Goal: Manage account settings

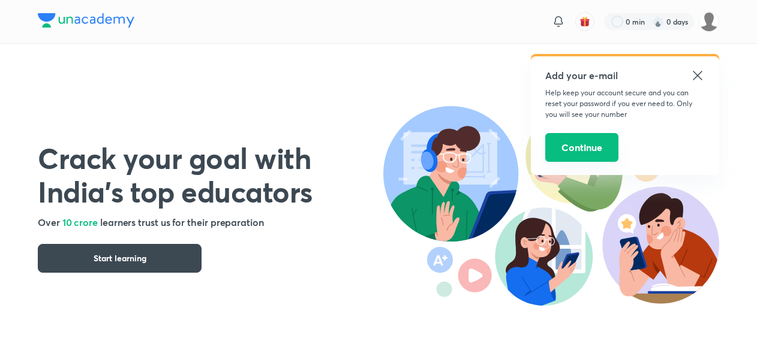
click at [603, 149] on button "Continue" at bounding box center [581, 147] width 73 height 29
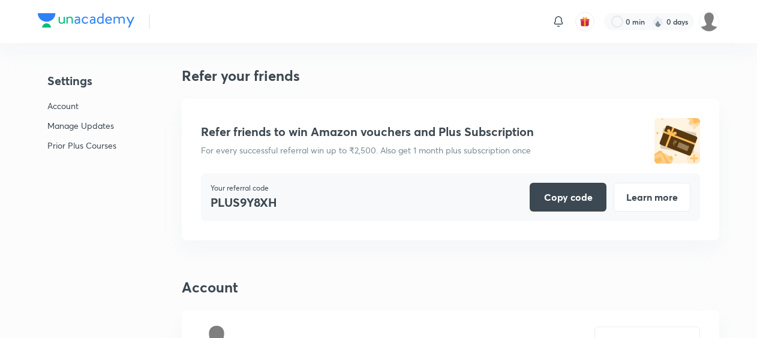
scroll to position [3042, 0]
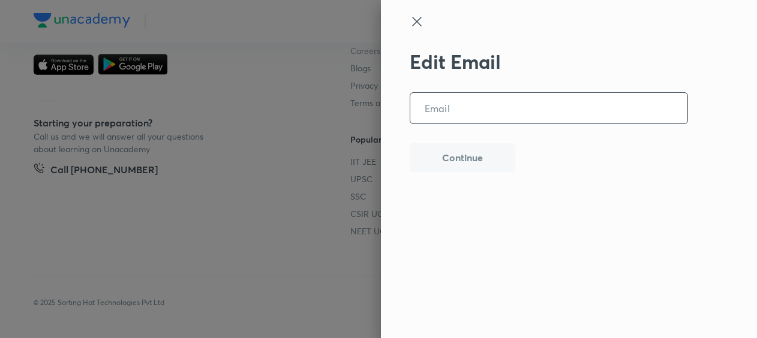
click at [503, 109] on input "email" at bounding box center [548, 108] width 277 height 31
type input "patirakaran94@gmail.com"
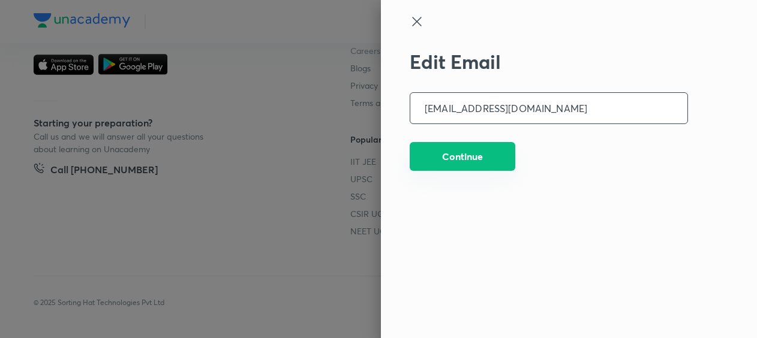
click at [468, 156] on button "Continue" at bounding box center [463, 156] width 106 height 29
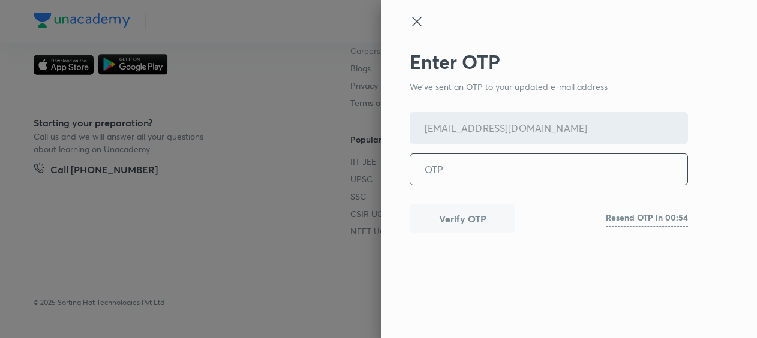
click at [469, 168] on input "tel" at bounding box center [548, 169] width 277 height 31
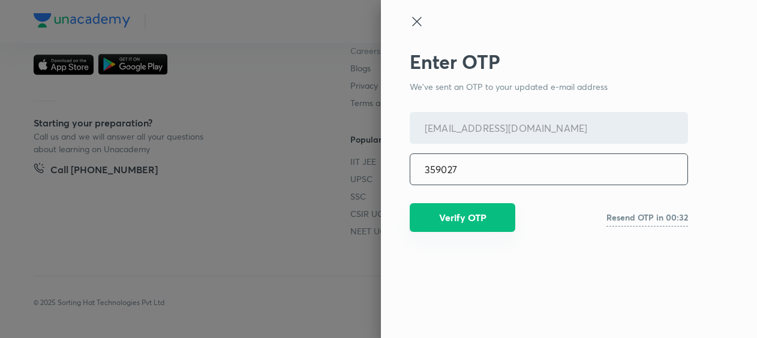
type input "359027"
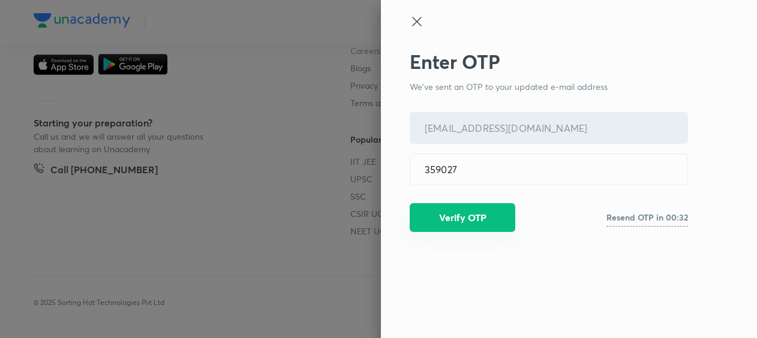
click at [471, 217] on button "Verify OTP" at bounding box center [463, 217] width 106 height 29
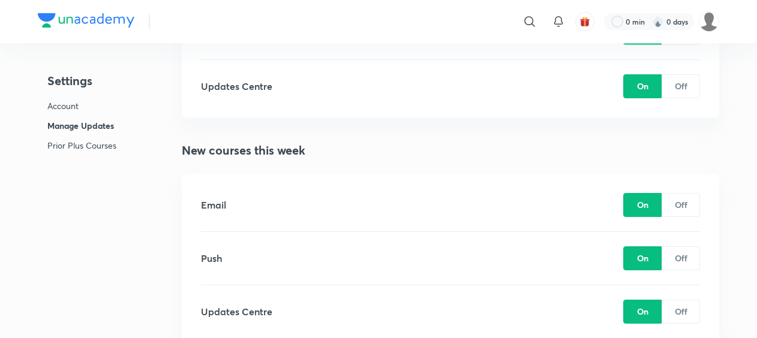
scroll to position [1670, 0]
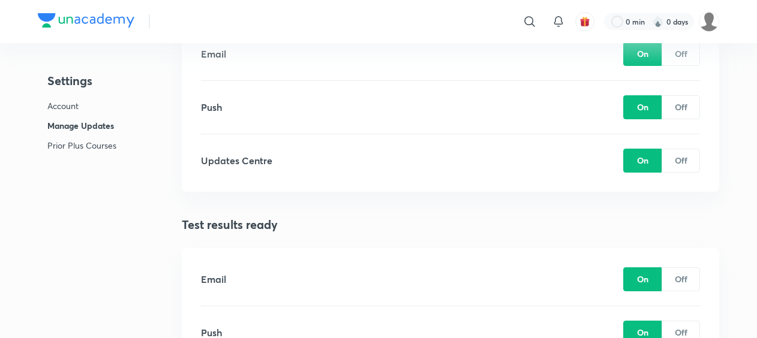
click at [106, 16] on img at bounding box center [86, 20] width 97 height 14
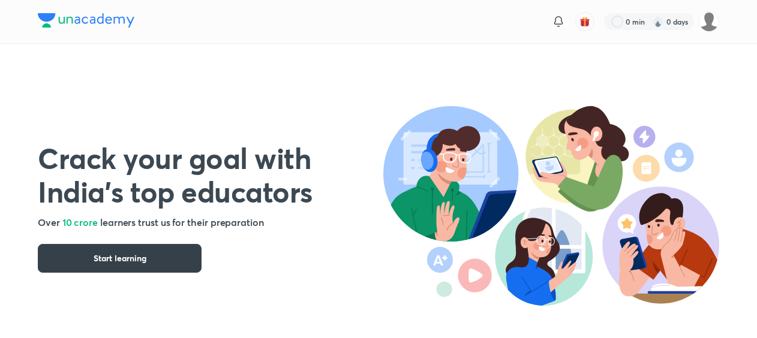
click at [110, 253] on span "Start learning" at bounding box center [120, 259] width 53 height 12
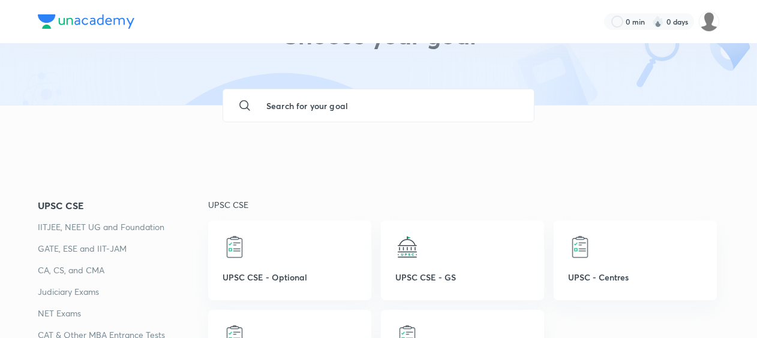
scroll to position [120, 0]
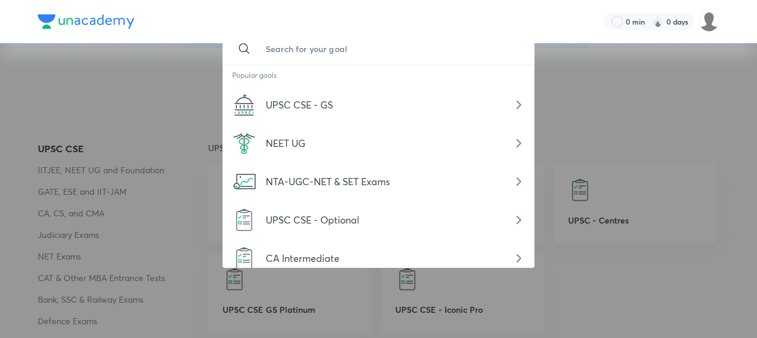
click at [322, 50] on input "text" at bounding box center [390, 48] width 269 height 32
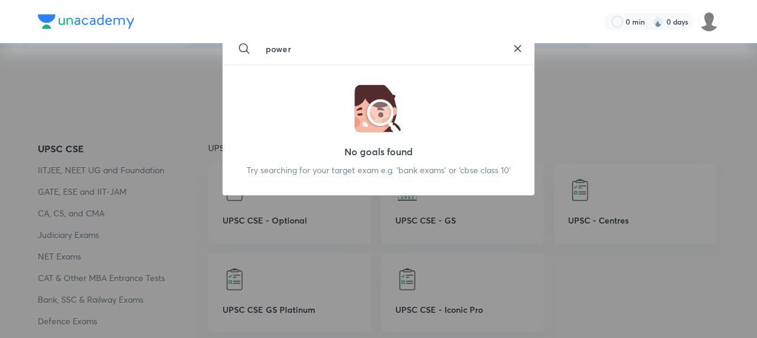
type input "power"
click at [517, 49] on icon at bounding box center [518, 49] width 6 height 6
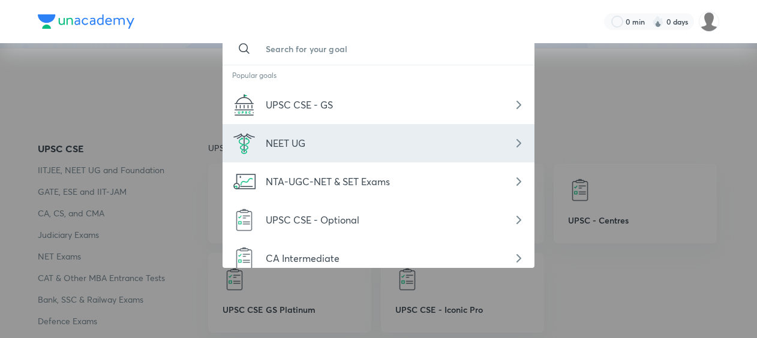
scroll to position [10, 0]
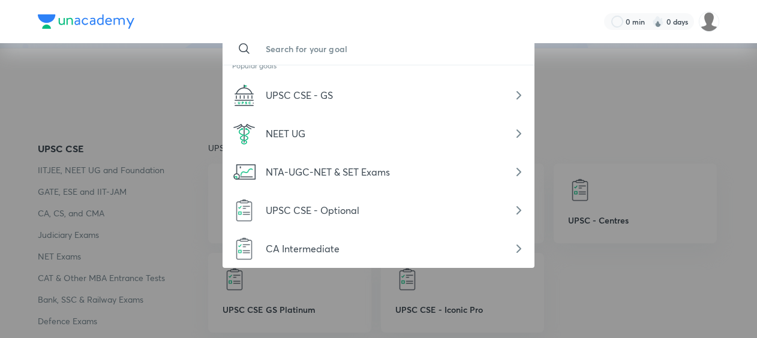
click at [641, 115] on div at bounding box center [378, 169] width 757 height 338
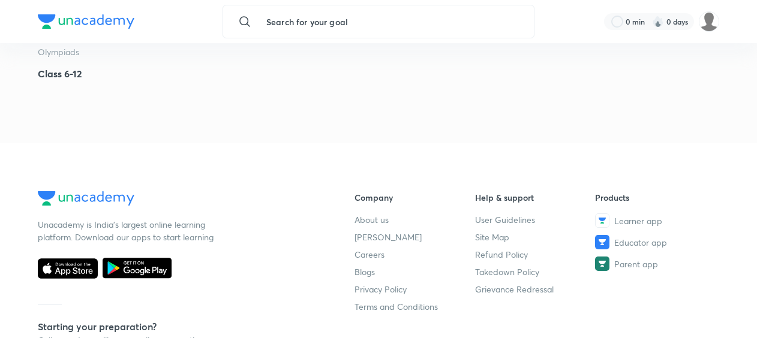
scroll to position [4079, 0]
